Goal: Task Accomplishment & Management: Manage account settings

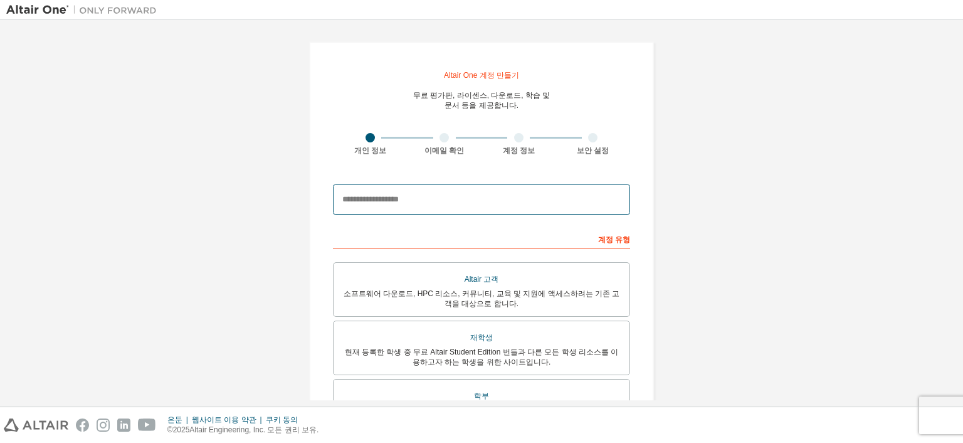
click at [581, 206] on input "email" at bounding box center [481, 199] width 297 height 30
type input "**********"
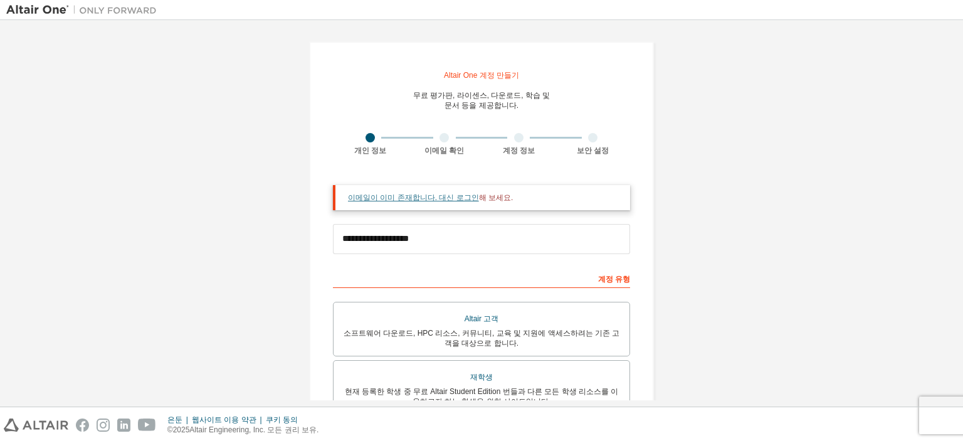
click at [448, 194] on font "이메일이 이미 존재합니다. 대신 로그인" at bounding box center [413, 197] width 131 height 9
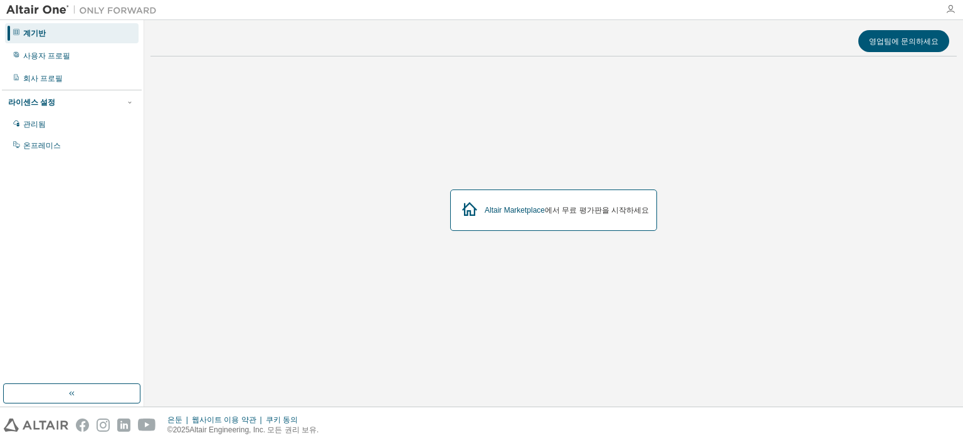
click at [948, 8] on icon "button" at bounding box center [951, 9] width 10 height 10
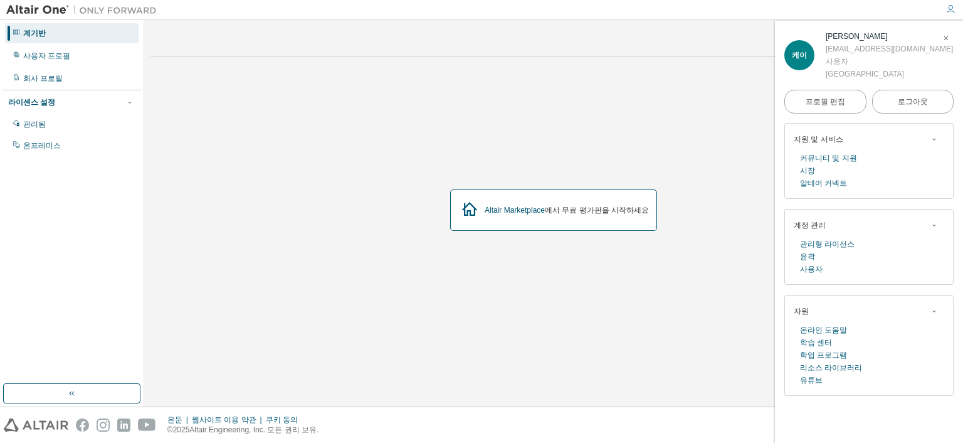
click at [760, 120] on div "Altair Marketplace 에서 무료 평가판을 시작하세요" at bounding box center [554, 210] width 807 height 288
click at [71, 61] on div "사용자 프로필" at bounding box center [72, 56] width 134 height 20
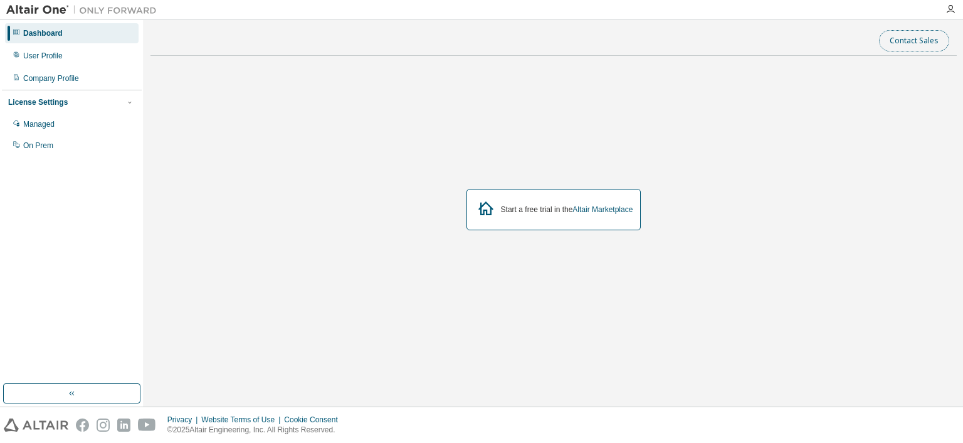
click at [931, 45] on button "Contact Sales" at bounding box center [914, 40] width 70 height 21
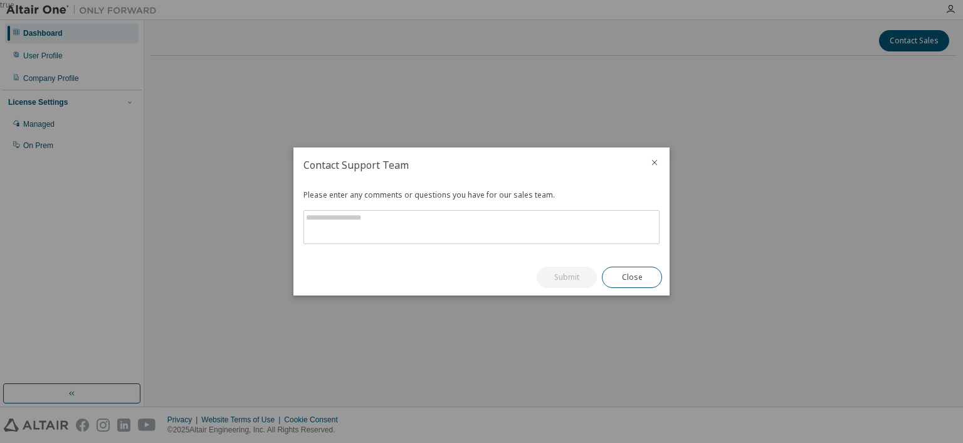
click at [649, 162] on div at bounding box center [655, 163] width 30 height 33
click at [655, 161] on icon "close" at bounding box center [655, 162] width 10 height 10
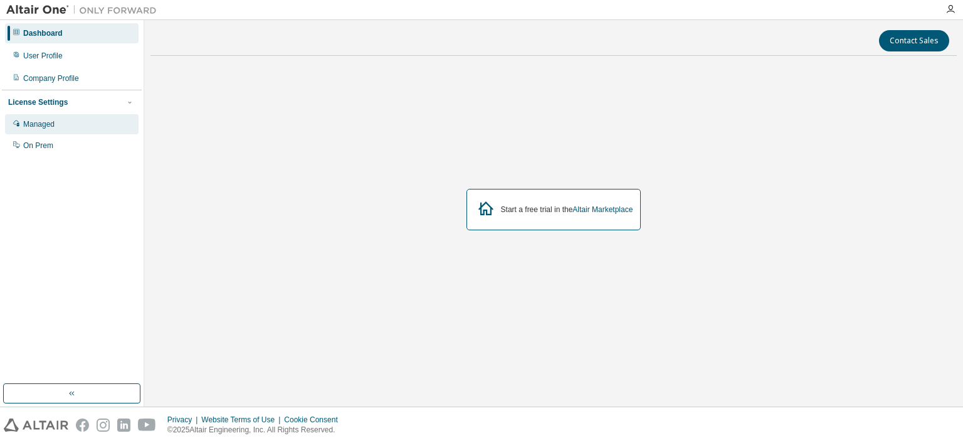
click at [47, 129] on div "Managed" at bounding box center [38, 124] width 31 height 10
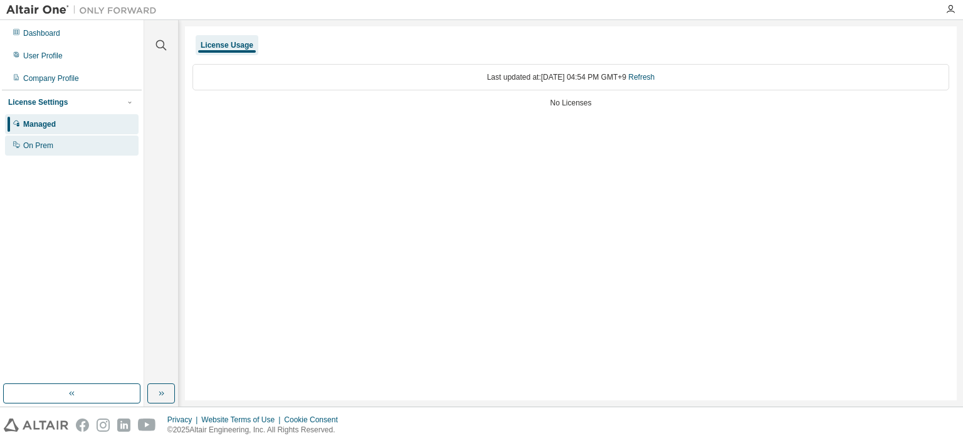
click at [50, 142] on div "On Prem" at bounding box center [38, 146] width 30 height 10
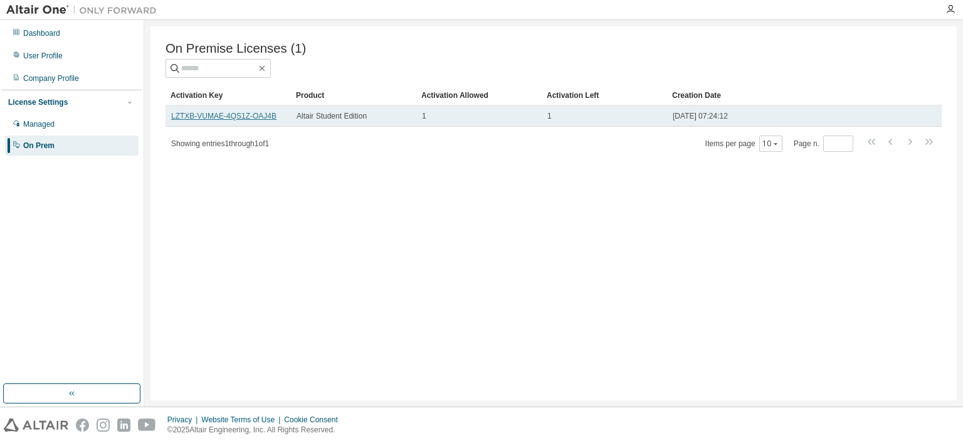
click at [218, 115] on link "LZTXB-VUMAE-4QS1Z-OAJ4B" at bounding box center [223, 116] width 105 height 9
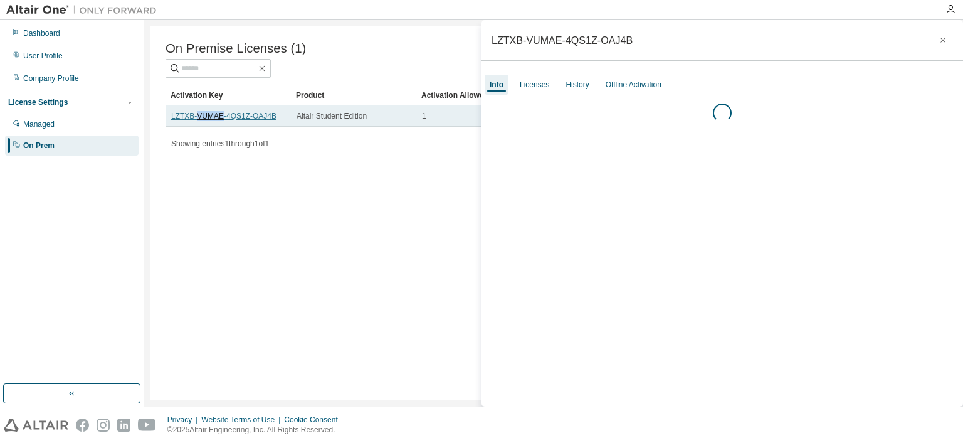
click at [218, 115] on link "LZTXB-VUMAE-4QS1Z-OAJ4B" at bounding box center [223, 116] width 105 height 9
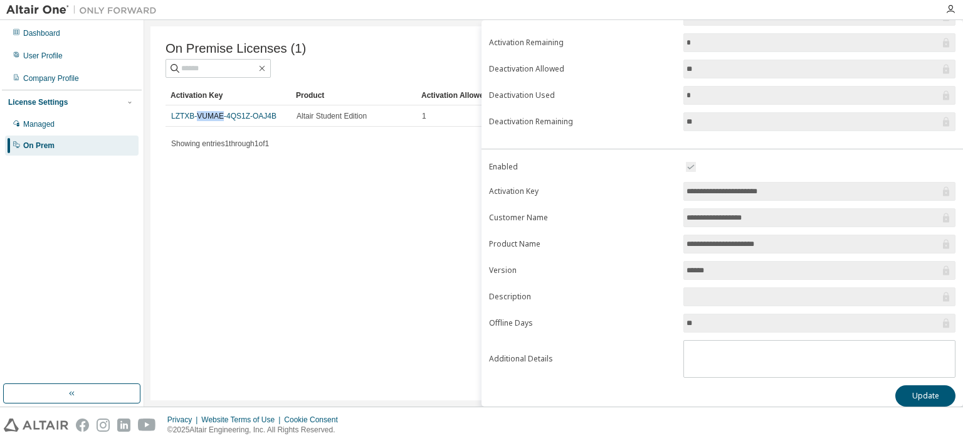
scroll to position [132, 0]
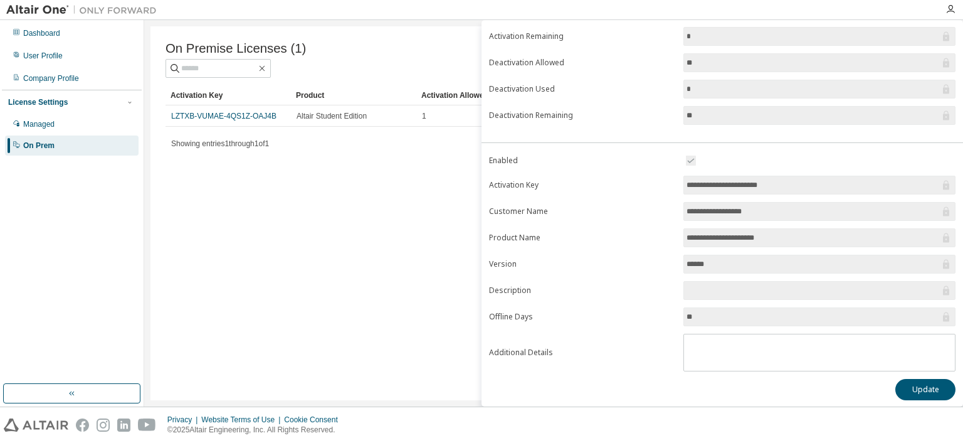
drag, startPoint x: 803, startPoint y: 184, endPoint x: 648, endPoint y: 185, distance: 154.9
click at [648, 185] on form "**********" at bounding box center [722, 262] width 467 height 218
click at [92, 99] on div "License Settings" at bounding box center [71, 102] width 127 height 11
click at [125, 102] on span "button" at bounding box center [130, 102] width 10 height 10
click at [32, 425] on img at bounding box center [36, 424] width 65 height 13
